Goal: Information Seeking & Learning: Learn about a topic

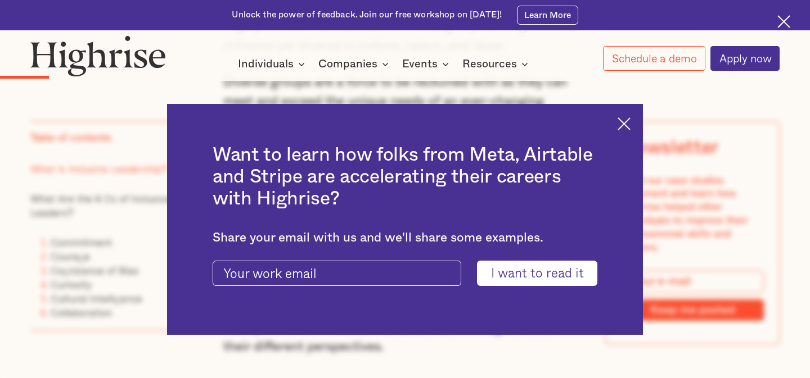
scroll to position [970, 0]
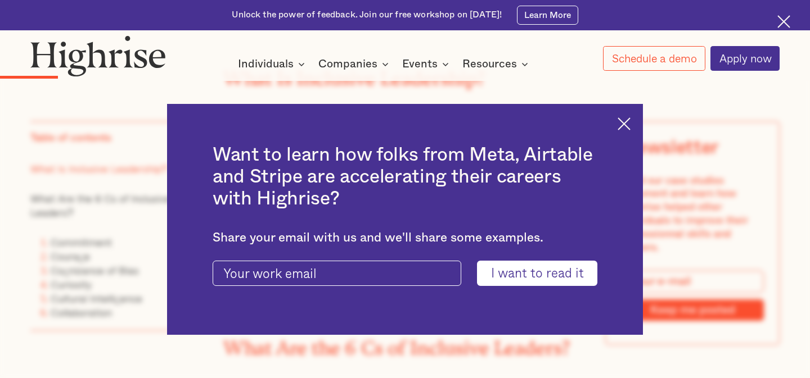
click at [628, 123] on img at bounding box center [624, 124] width 13 height 13
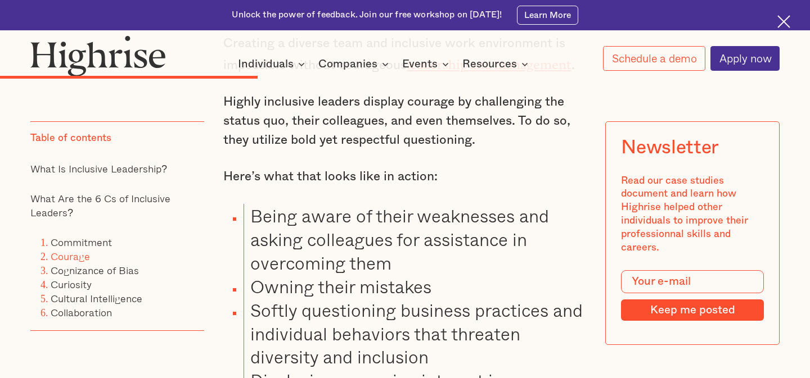
scroll to position [2586, 0]
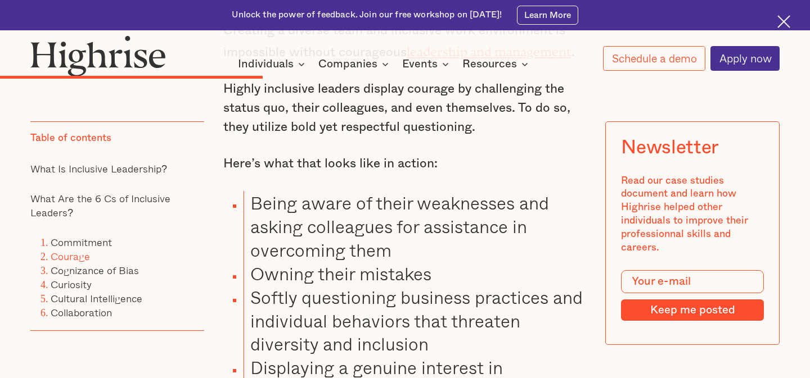
click at [253, 191] on li "Being aware of their weaknesses and asking colleagues for assistance in overcom…" at bounding box center [416, 226] width 344 height 71
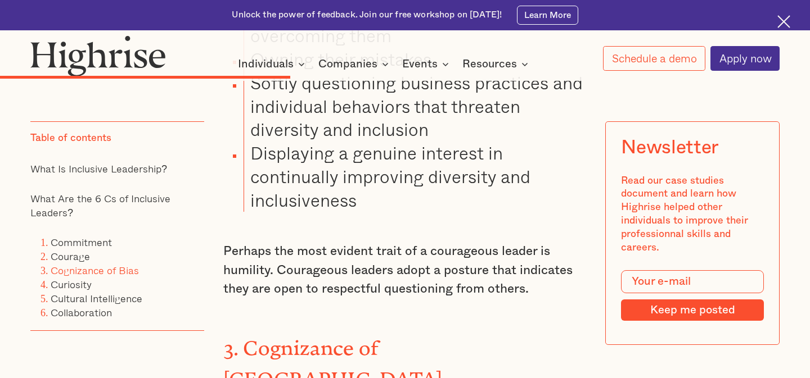
scroll to position [2800, 0]
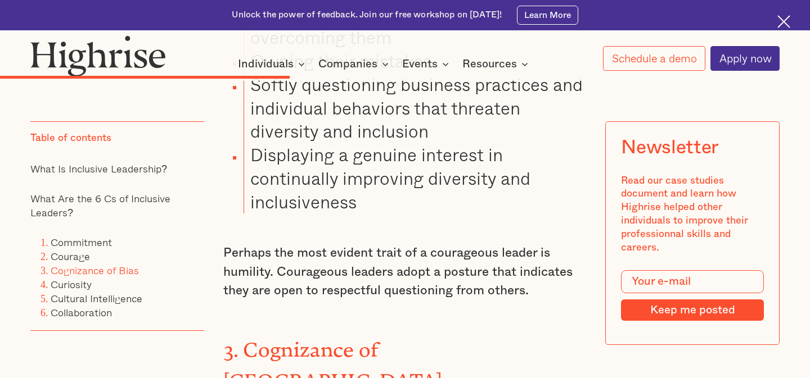
click at [368, 159] on li "Displaying a genuine interest in continually improving diversity and inclusiven…" at bounding box center [416, 178] width 344 height 71
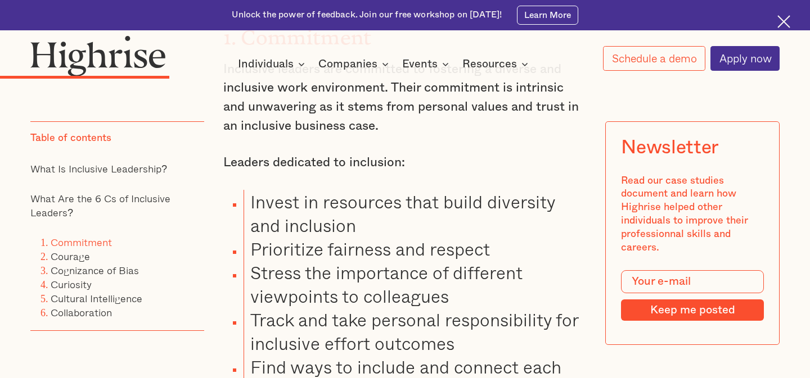
scroll to position [1852, 0]
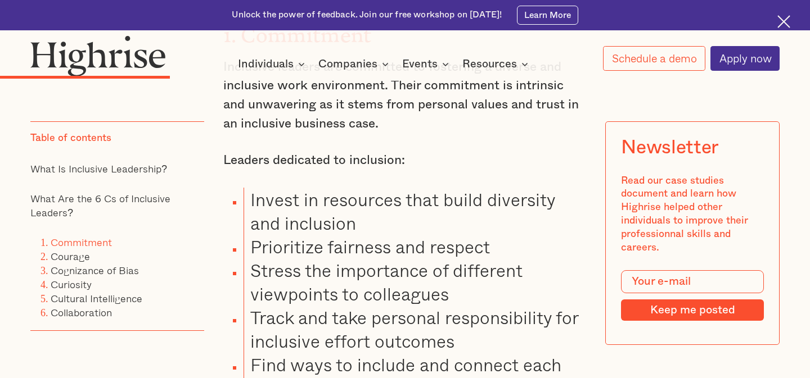
click at [252, 188] on li "Invest in resources that build diversity and inclusion" at bounding box center [416, 211] width 344 height 47
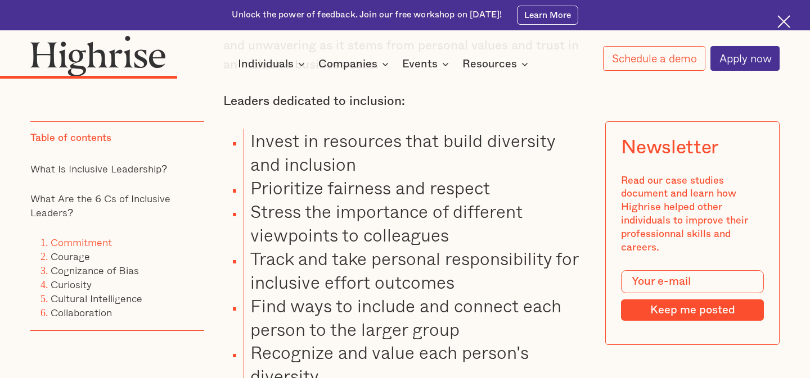
scroll to position [1926, 0]
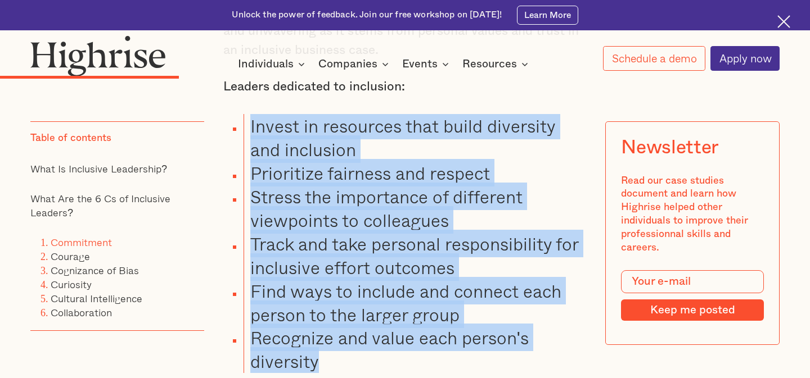
drag, startPoint x: 251, startPoint y: 103, endPoint x: 316, endPoint y: 339, distance: 243.7
click at [316, 339] on ul "Invest in resources that build diversity and inclusion Prioritize fairness and …" at bounding box center [397, 243] width 379 height 259
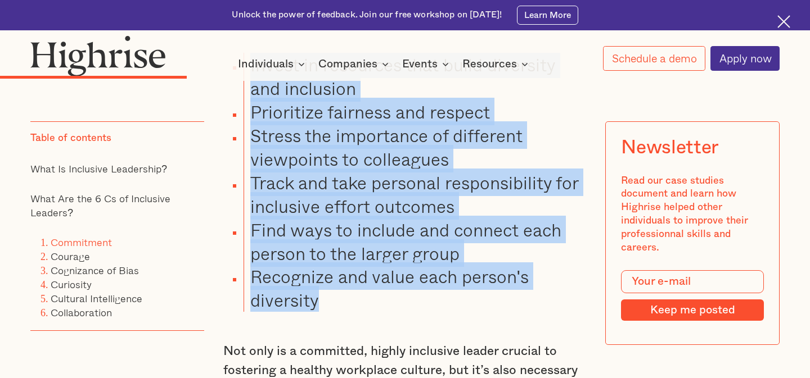
scroll to position [1988, 0]
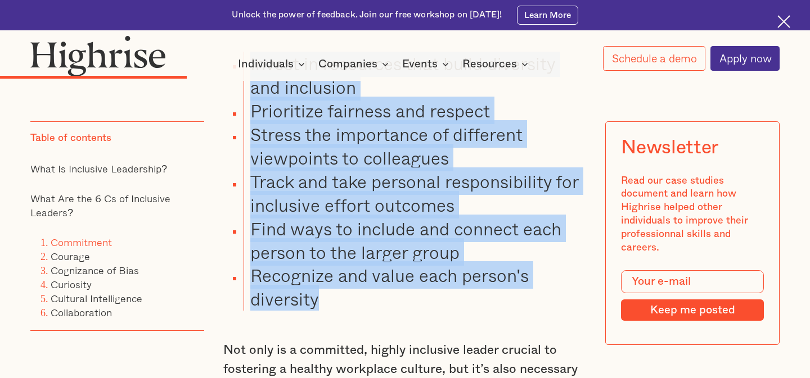
copy ul "Invest in resources that build diversity and inclusion Prioritize fairness and …"
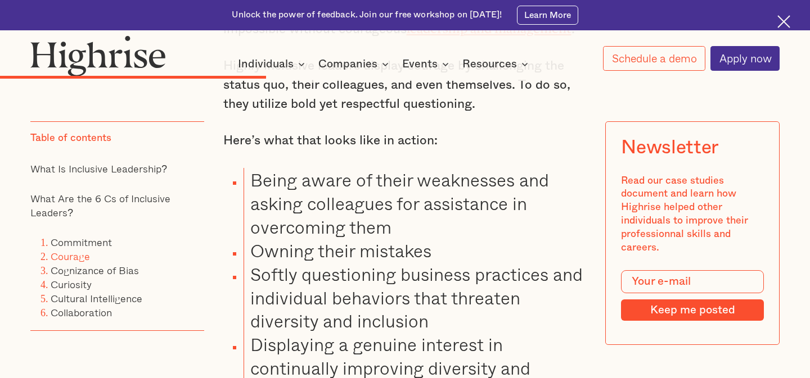
scroll to position [2612, 0]
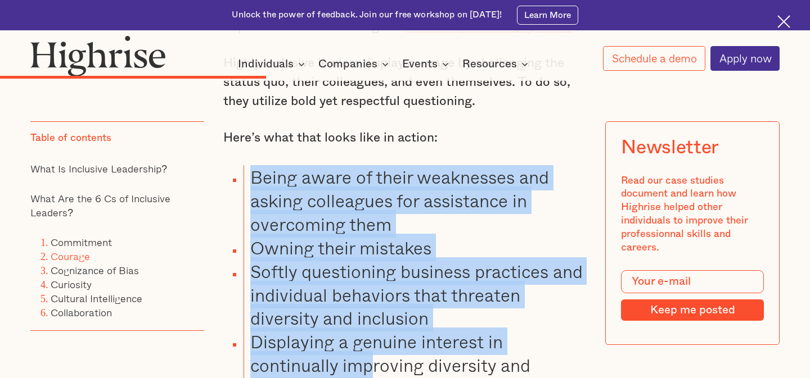
drag, startPoint x: 251, startPoint y: 130, endPoint x: 371, endPoint y: 320, distance: 224.5
click at [371, 320] on ul "Being aware of their weaknesses and asking colleagues for assistance in overcom…" at bounding box center [397, 283] width 379 height 236
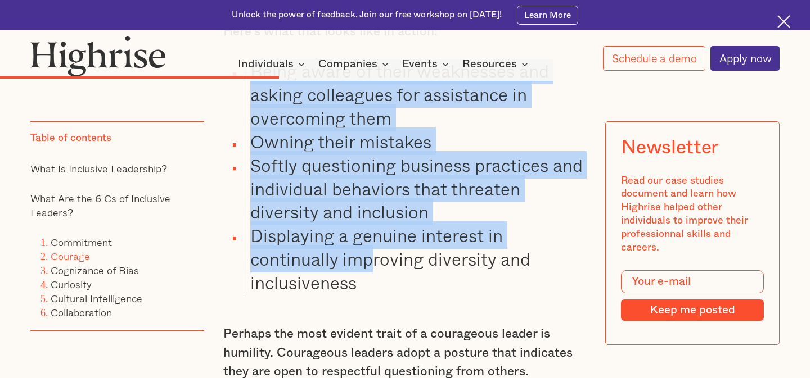
scroll to position [2721, 0]
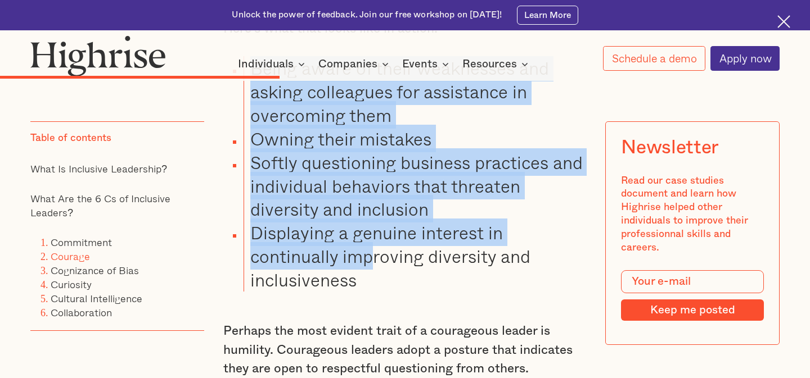
click at [374, 231] on li "Displaying a genuine interest in continually improving diversity and inclusiven…" at bounding box center [416, 256] width 344 height 71
copy ul "Being aware of their weaknesses and asking colleagues for assistance in overcom…"
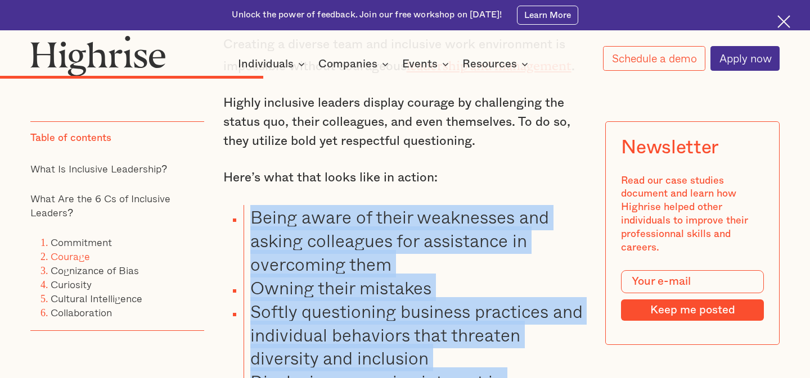
scroll to position [2596, 0]
